Goal: Task Accomplishment & Management: Manage account settings

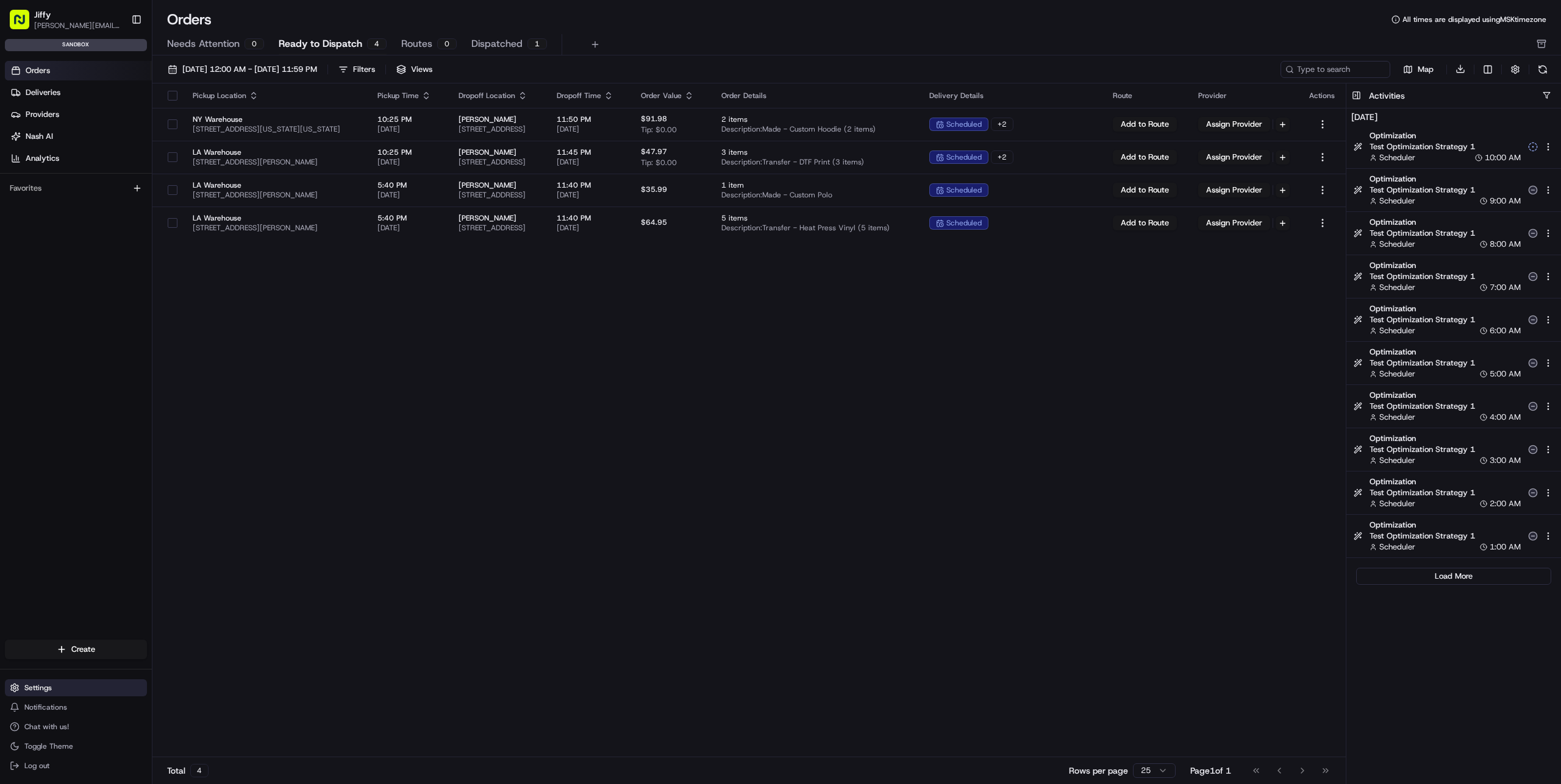
click at [69, 688] on button "Settings" at bounding box center [76, 688] width 142 height 17
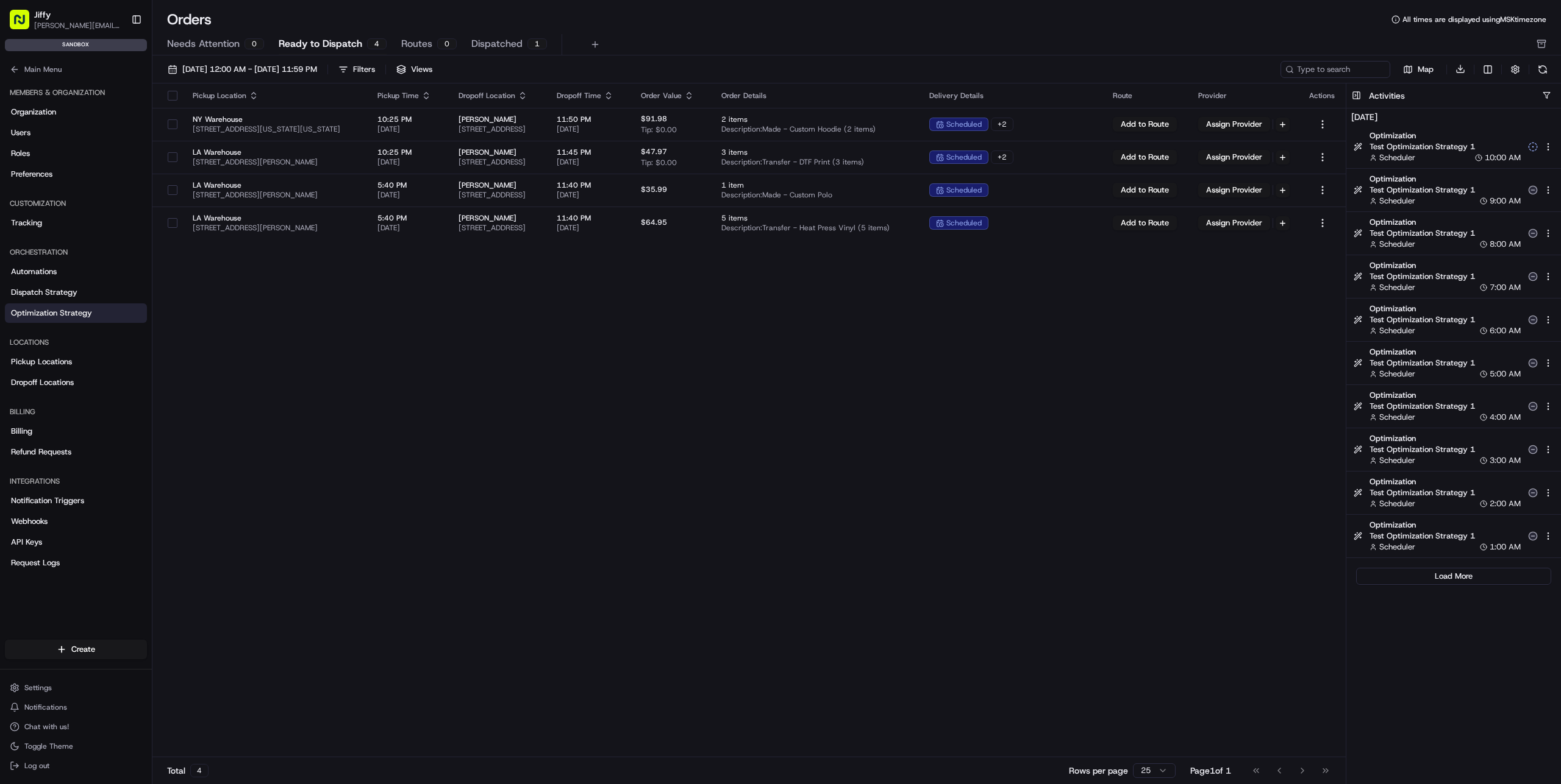
click at [86, 314] on span "Optimization Strategy" at bounding box center [51, 313] width 81 height 11
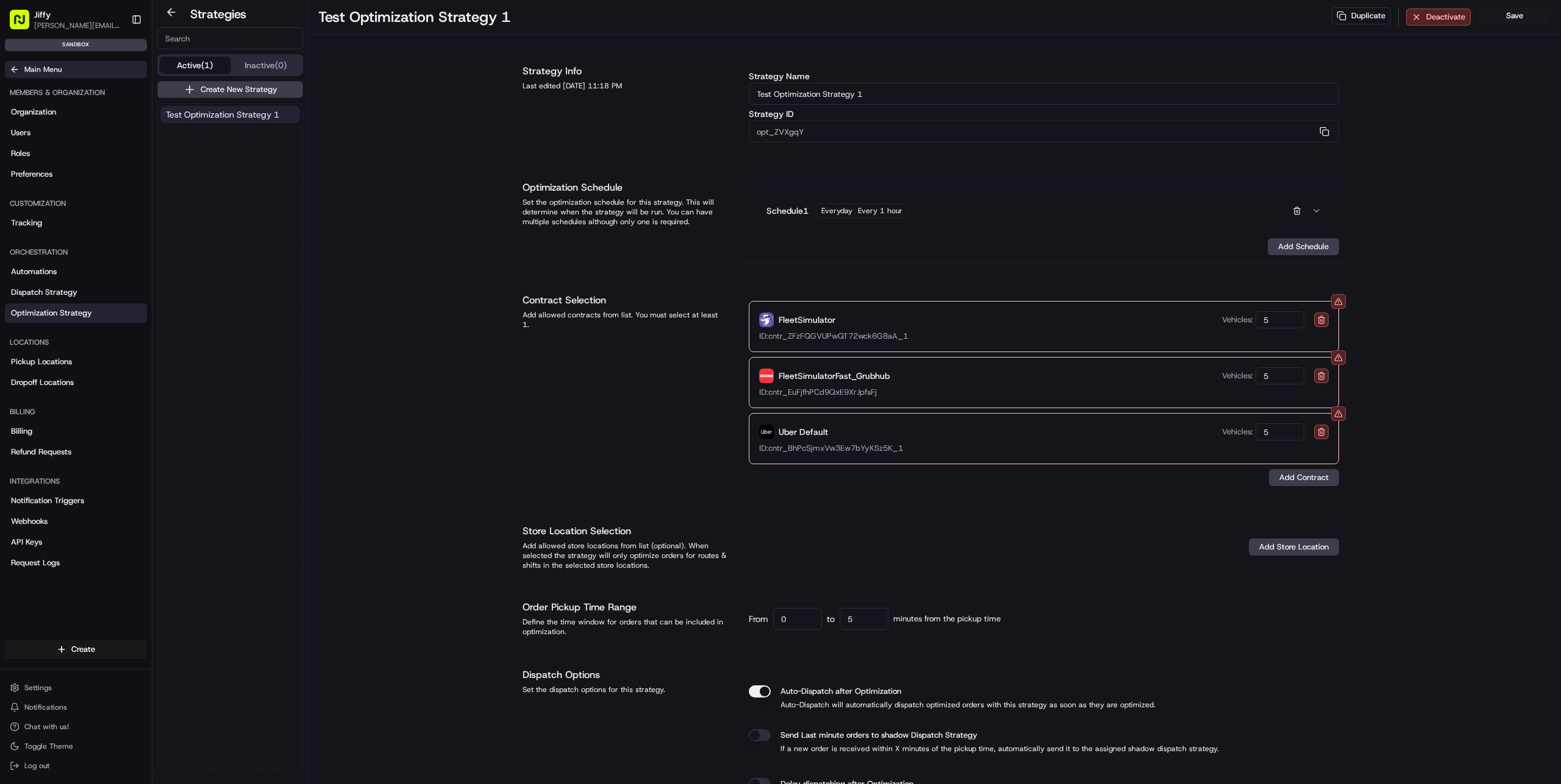
click at [27, 72] on span "Main Menu" at bounding box center [42, 68] width 37 height 9
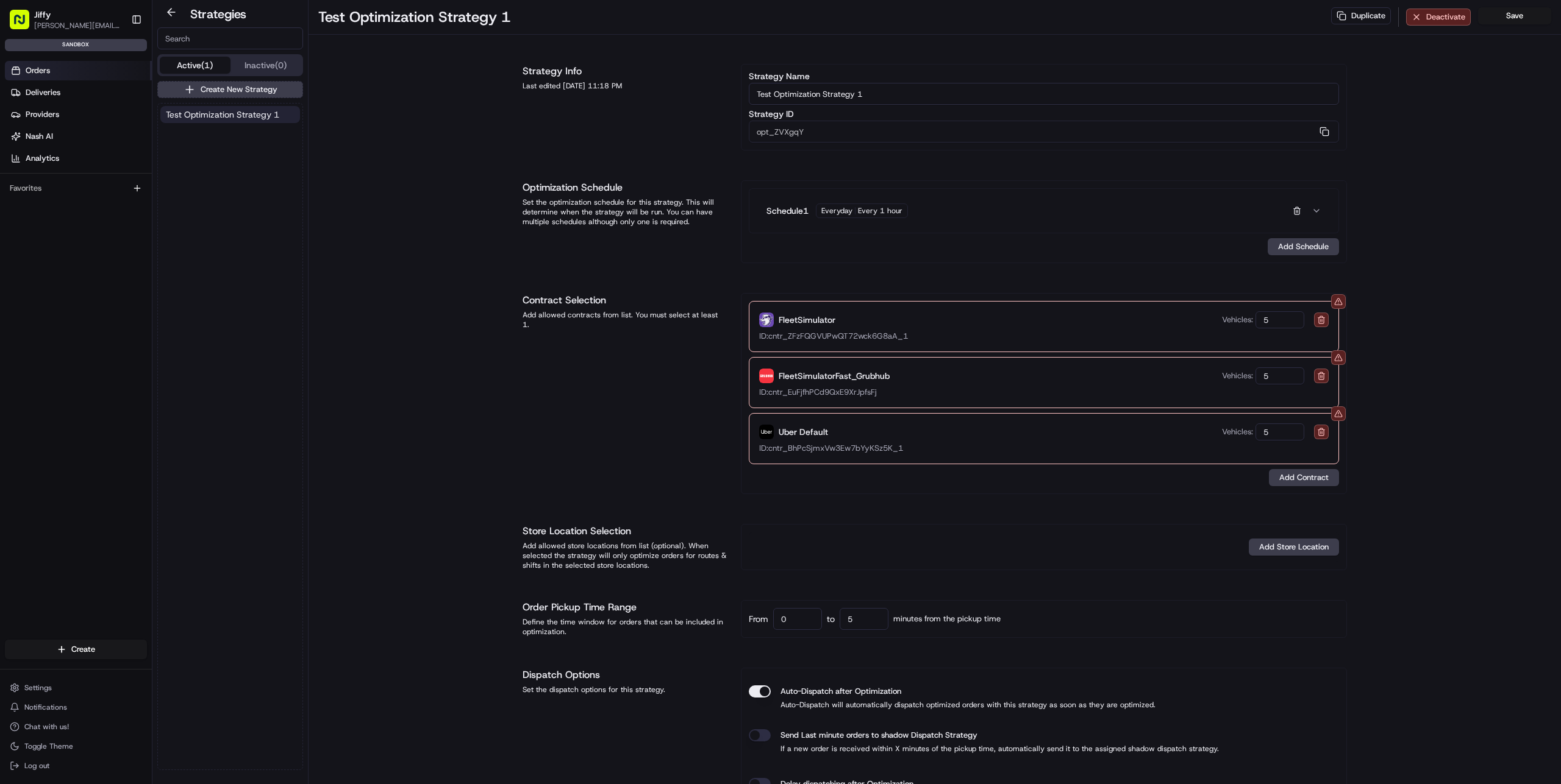
click at [70, 71] on link "Orders" at bounding box center [79, 70] width 147 height 20
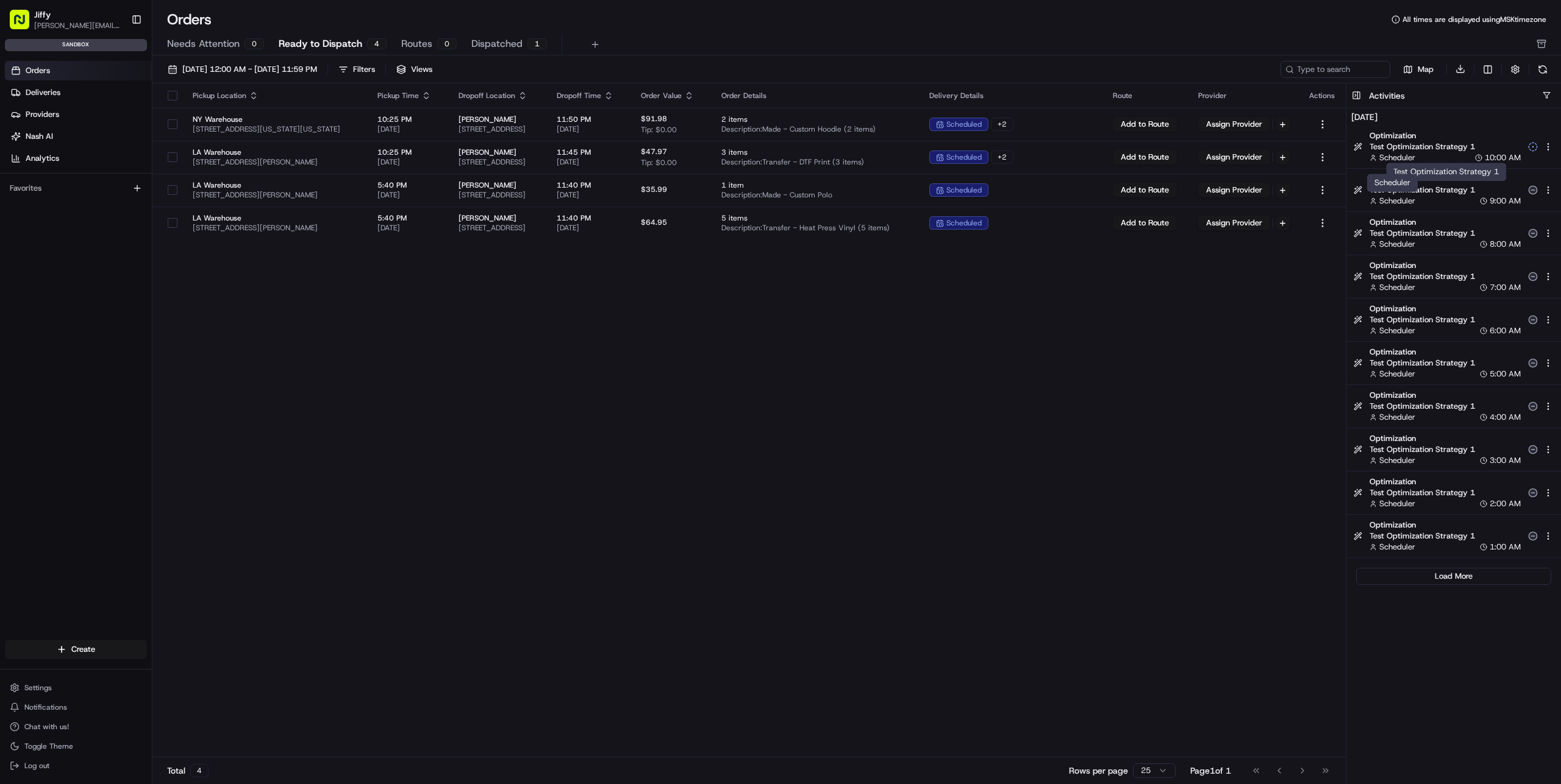
click at [1415, 199] on span "Scheduler" at bounding box center [1397, 201] width 36 height 11
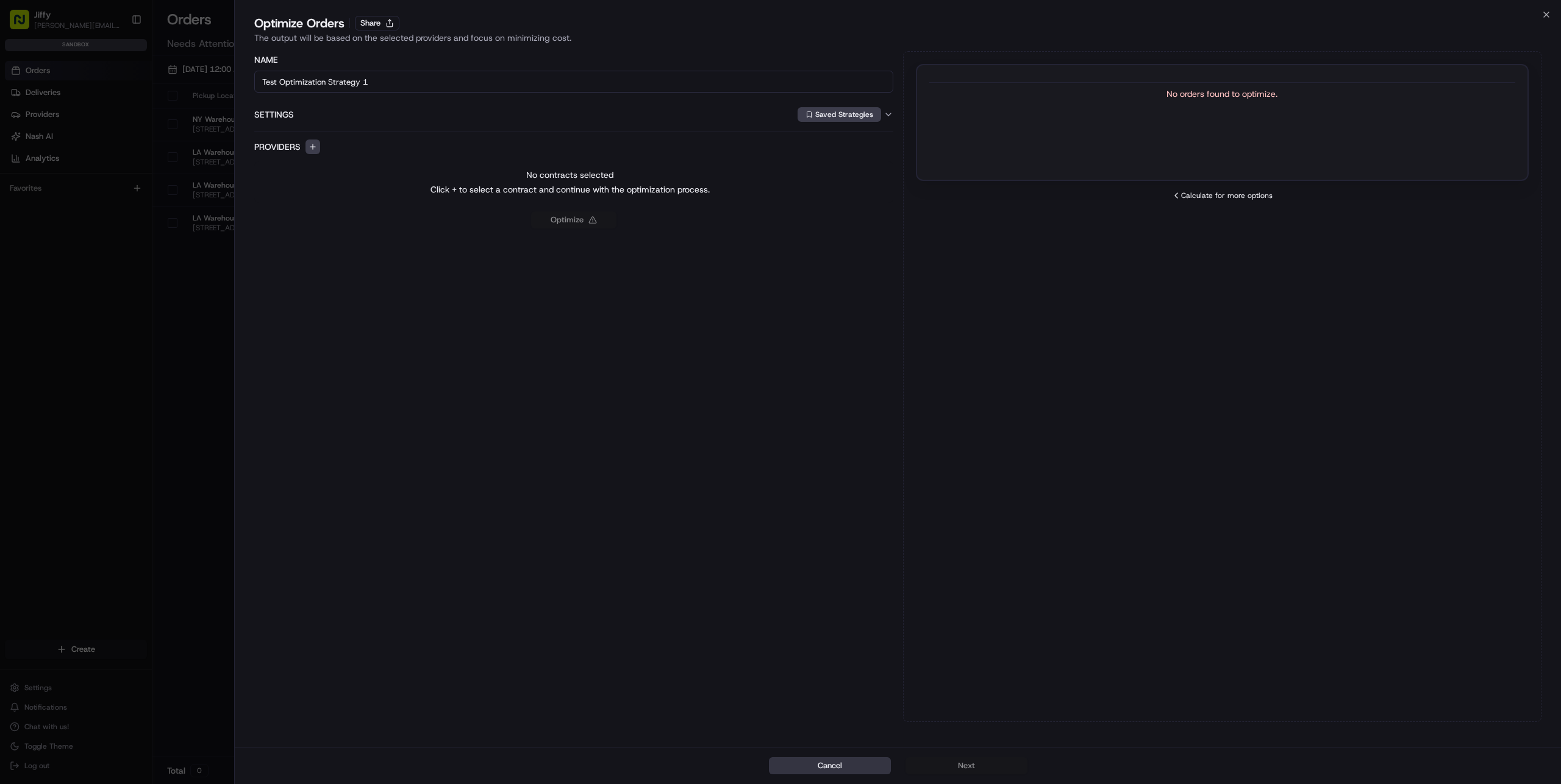
click at [874, 762] on button "Cancel" at bounding box center [830, 766] width 122 height 17
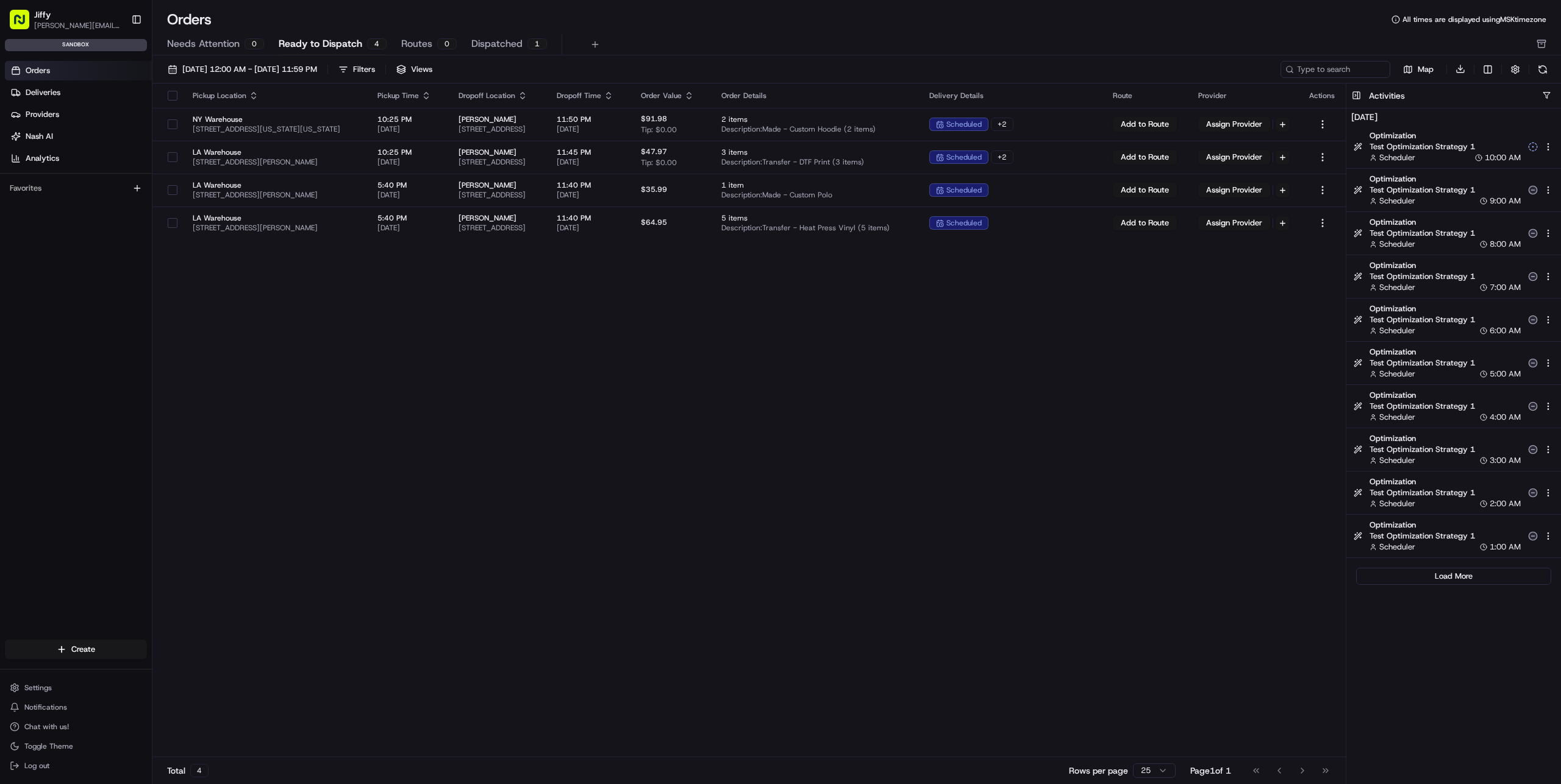
click at [1006, 320] on div "Pickup Location Pickup Time Dropoff Location Dropoff Time Order Value Order Det…" at bounding box center [748, 421] width 1193 height 674
click at [60, 692] on button "Settings" at bounding box center [76, 688] width 142 height 17
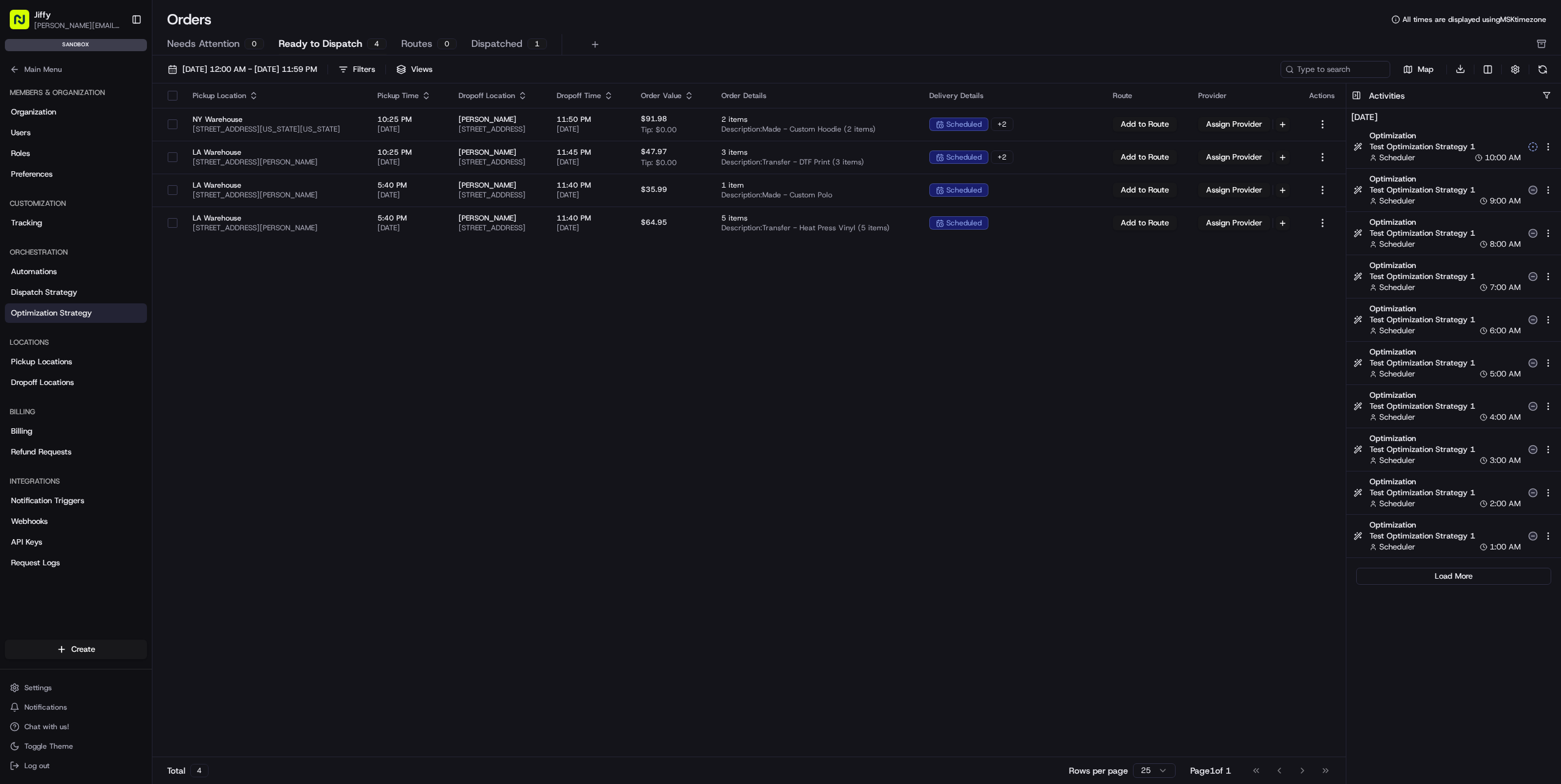
click at [79, 312] on span "Optimization Strategy" at bounding box center [51, 313] width 81 height 11
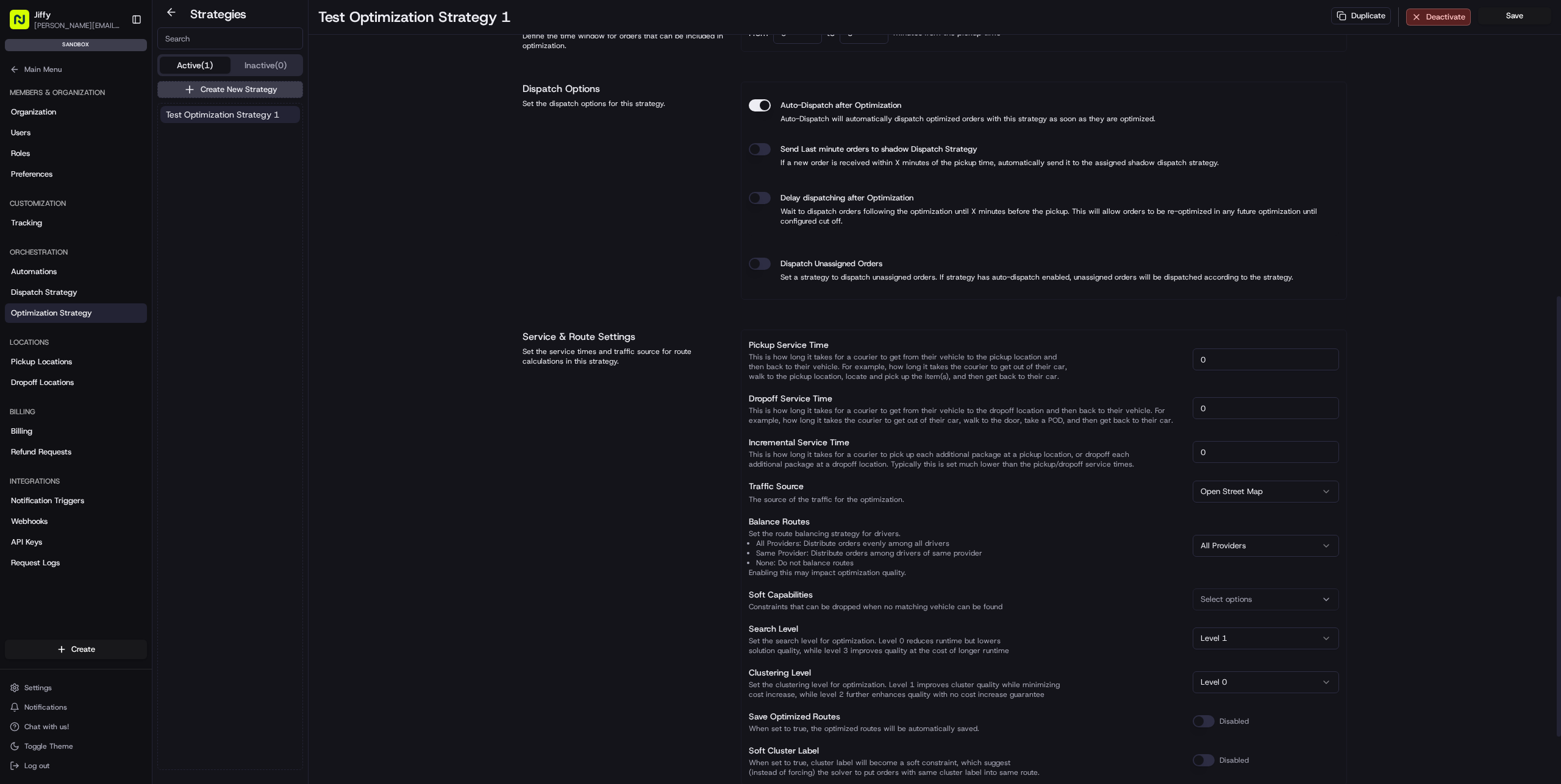
scroll to position [612, 0]
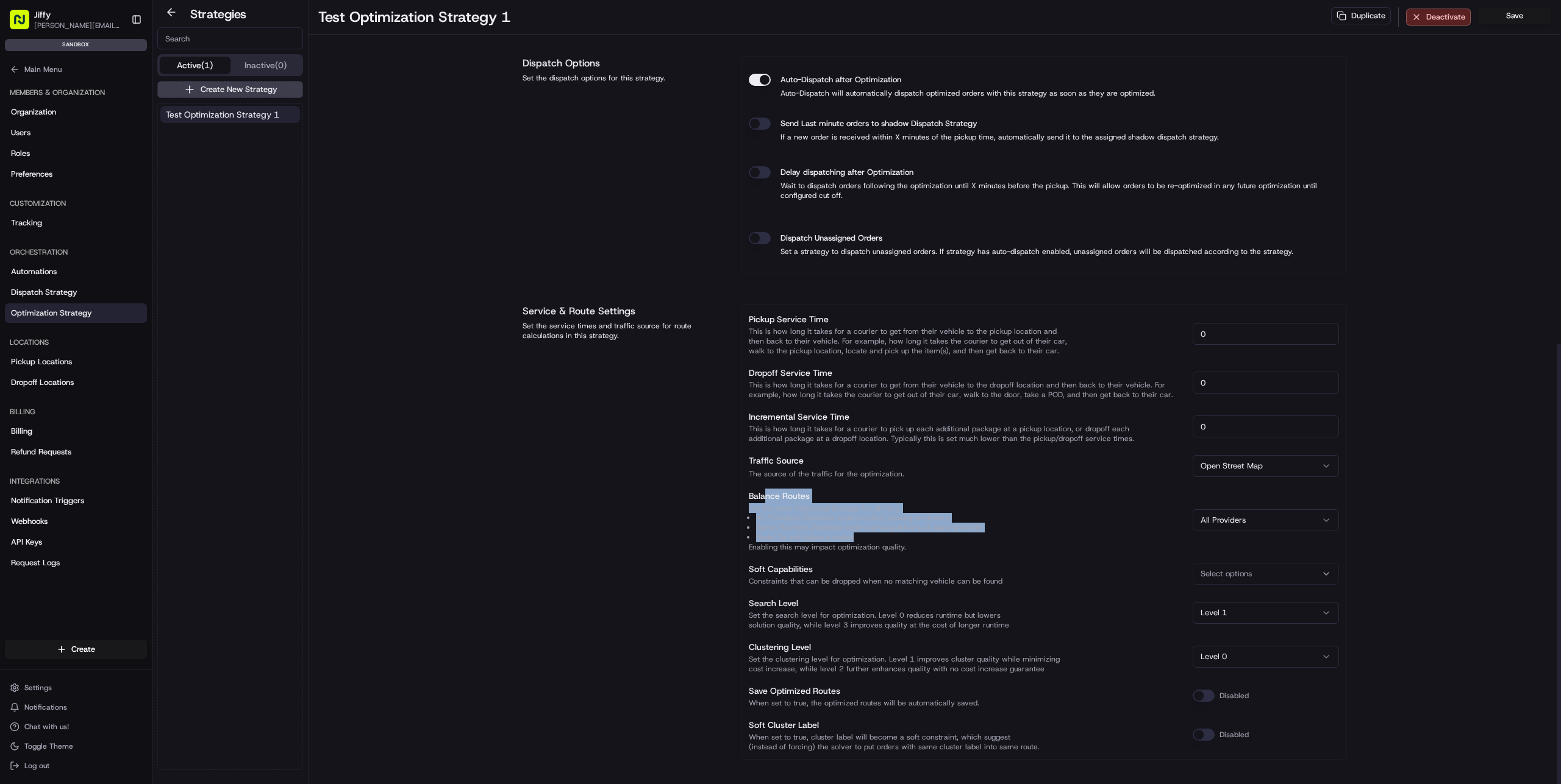
drag, startPoint x: 763, startPoint y: 490, endPoint x: 880, endPoint y: 528, distance: 123.0
click at [850, 537] on div "Balance Routes Set the route balancing strategy for drivers. All Providers: Dis…" at bounding box center [965, 520] width 434 height 63
click at [1370, 514] on div "Test Optimization Strategy 1 Duplicate Deactivate Save Strategy Info Last edite…" at bounding box center [934, 88] width 1252 height 1401
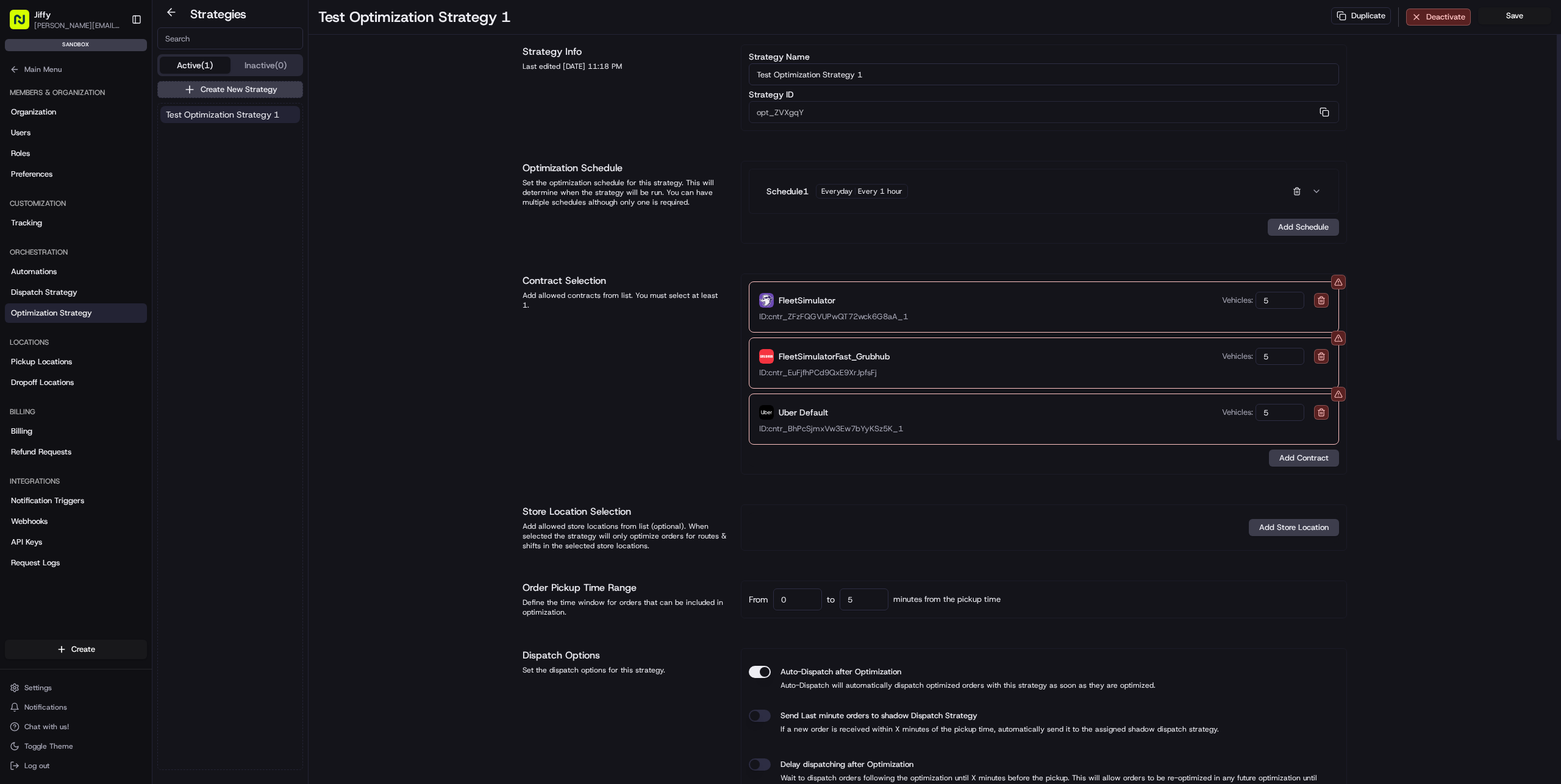
scroll to position [0, 0]
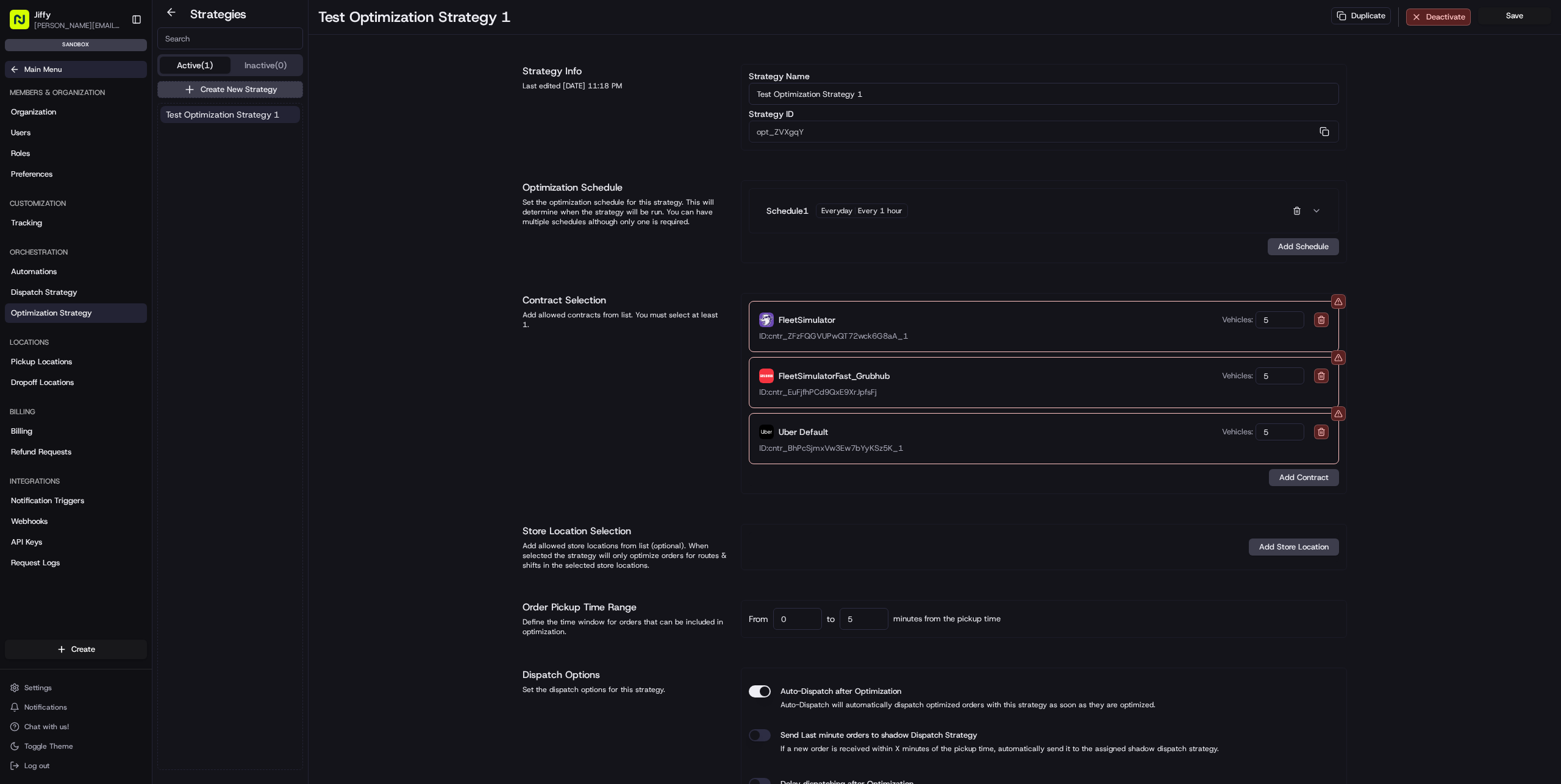
click at [69, 70] on button "Main Menu" at bounding box center [76, 69] width 142 height 17
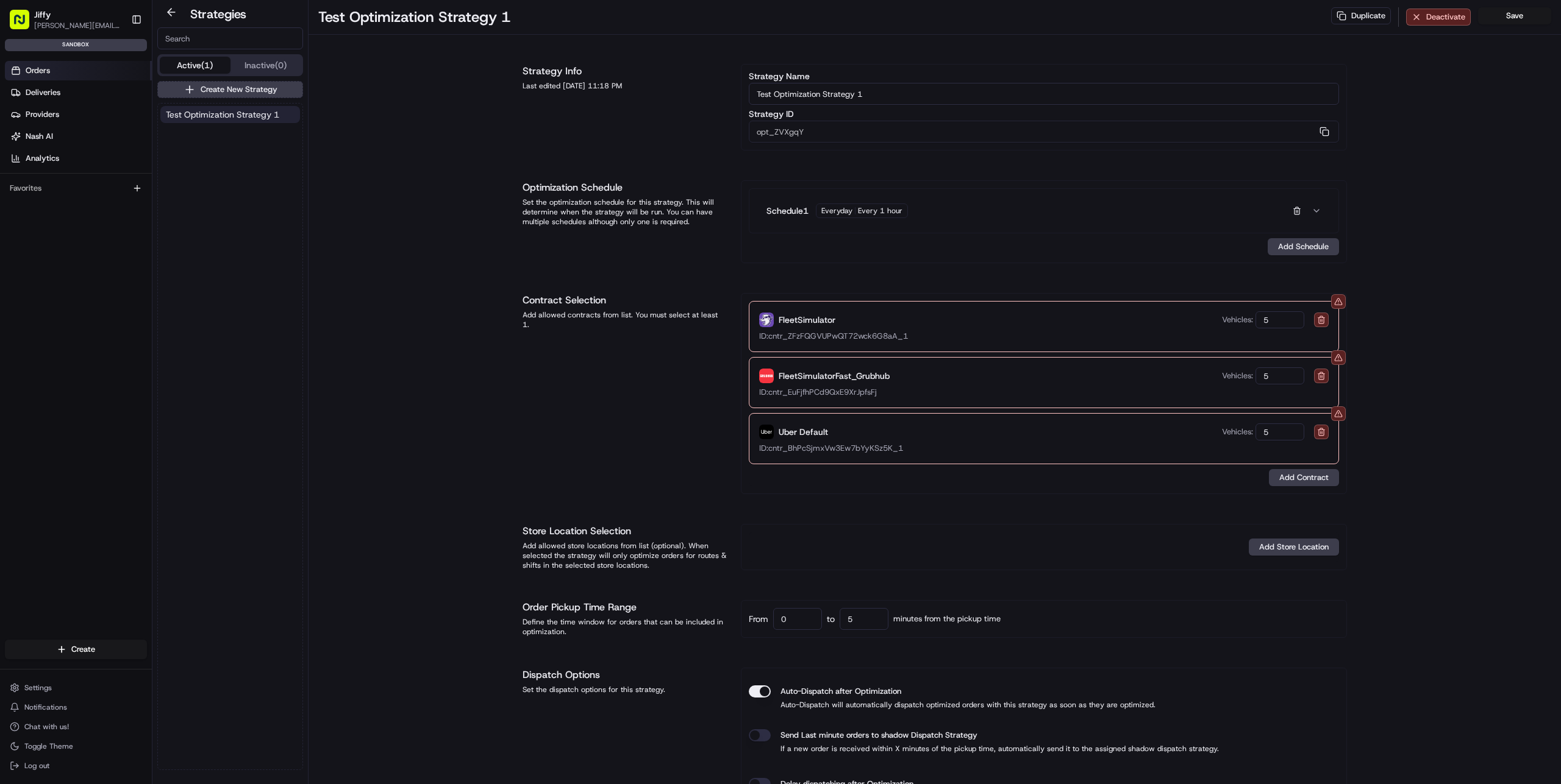
click at [72, 70] on link "Orders" at bounding box center [79, 70] width 147 height 20
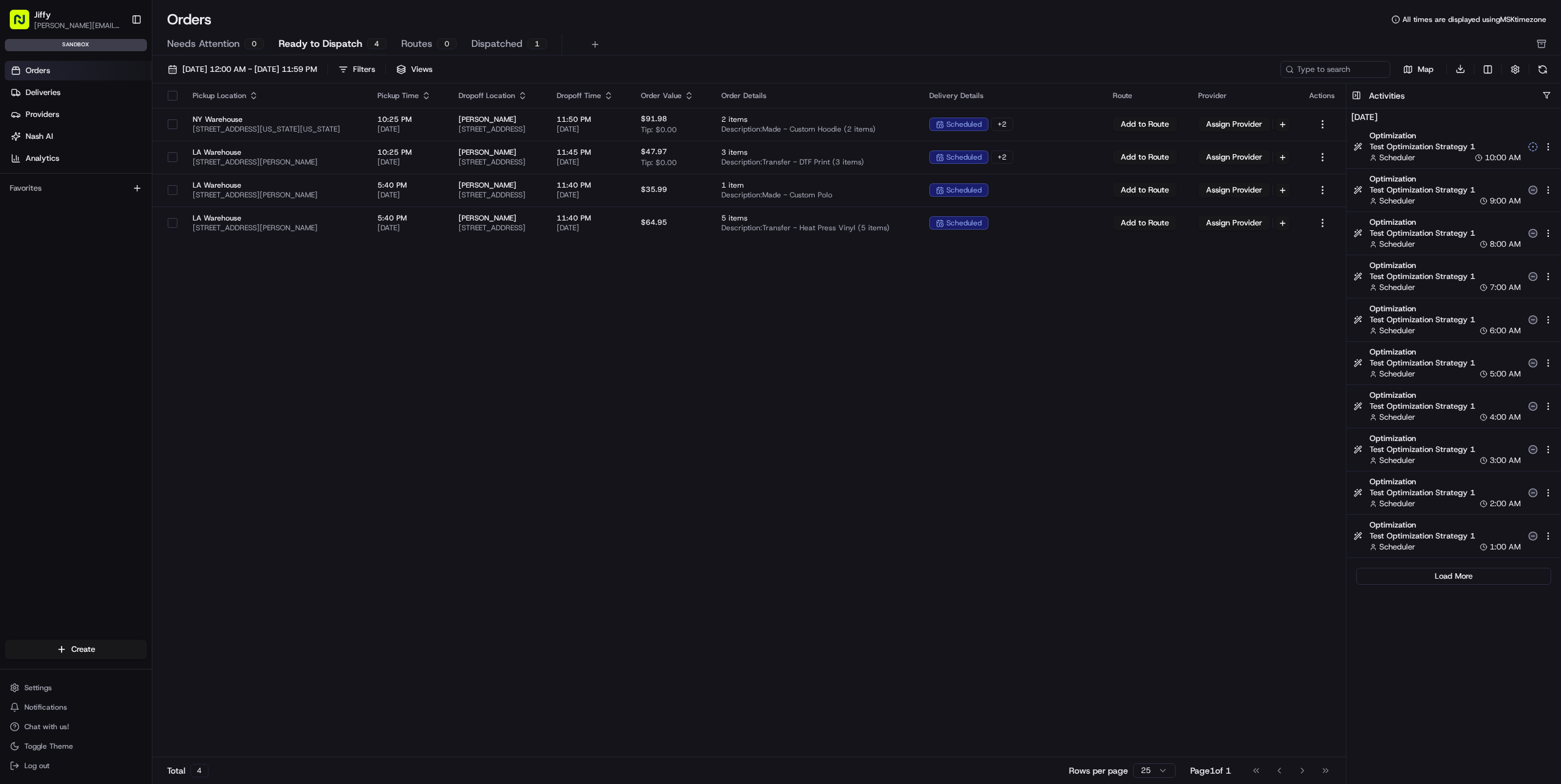
click at [683, 405] on div "Pickup Location Pickup Time Dropoff Location Dropoff Time Order Value Order Det…" at bounding box center [748, 421] width 1193 height 674
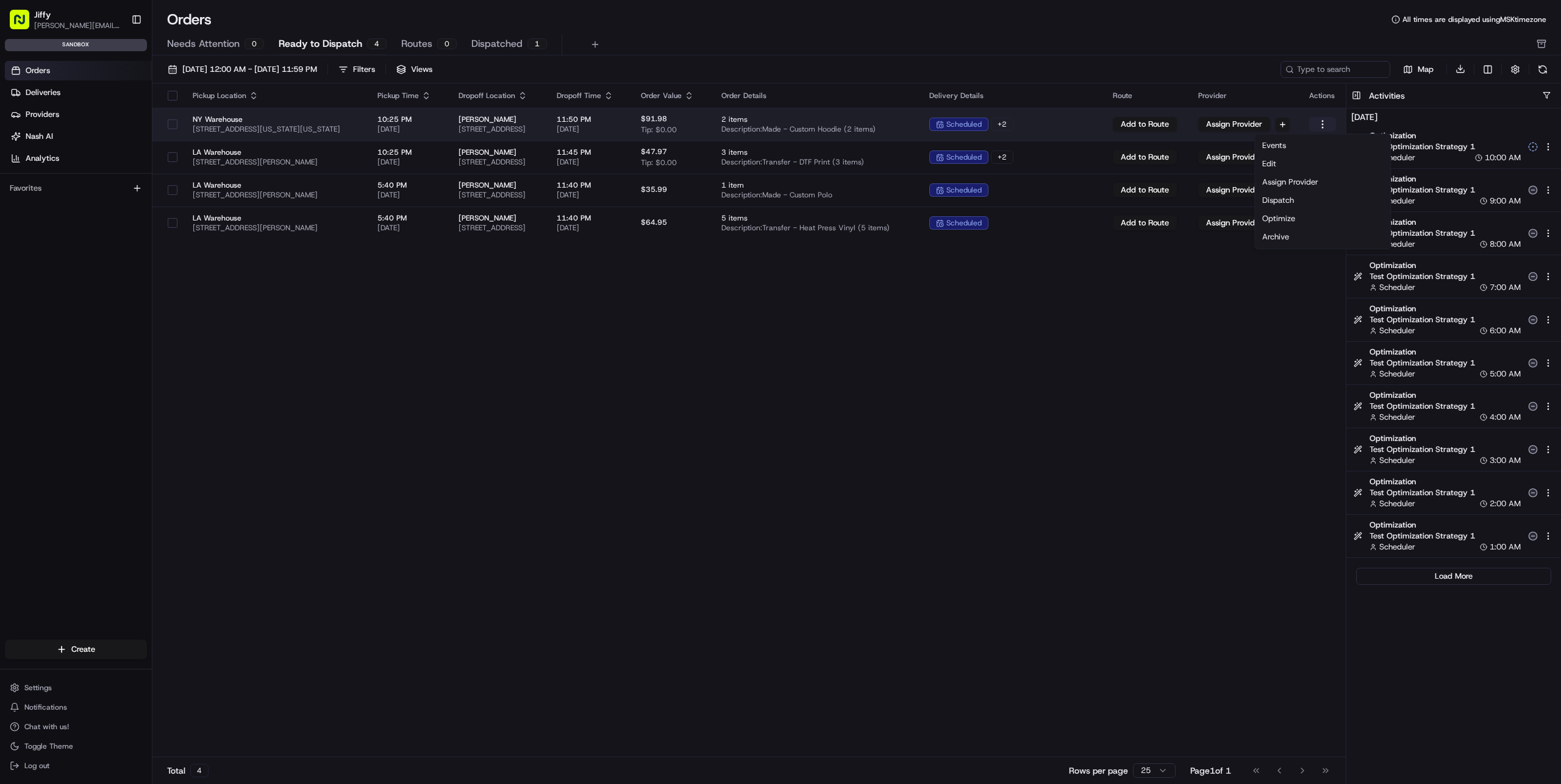
click at [1319, 126] on html "[PERSON_NAME] [PERSON_NAME][EMAIL_ADDRESS][DOMAIN_NAME] Toggle Sidebar sandbox …" at bounding box center [780, 392] width 1561 height 784
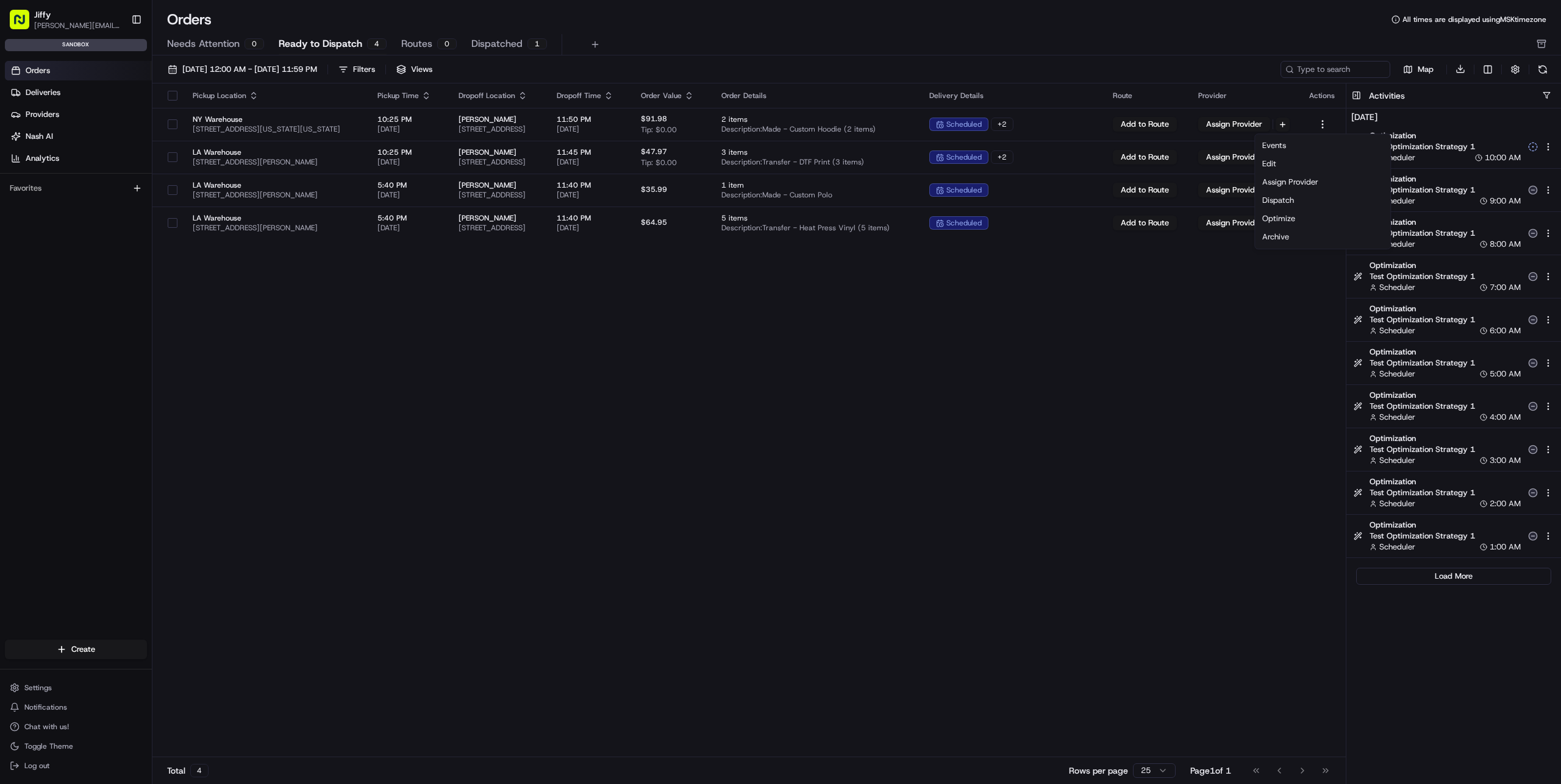
click at [696, 330] on html "[PERSON_NAME] [PERSON_NAME][EMAIL_ADDRESS][DOMAIN_NAME] Toggle Sidebar sandbox …" at bounding box center [780, 392] width 1561 height 784
